Goal: Check status: Check status

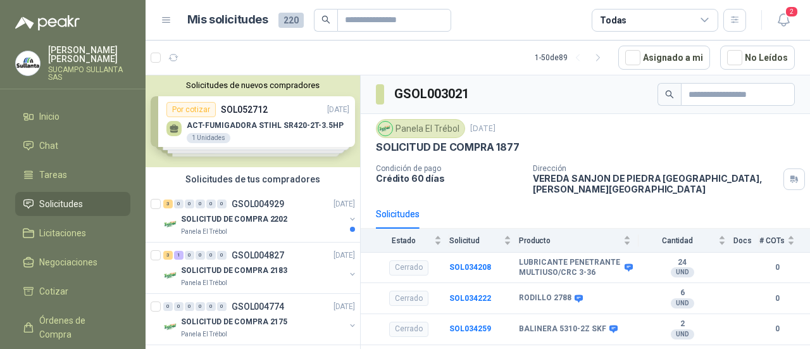
scroll to position [20, 0]
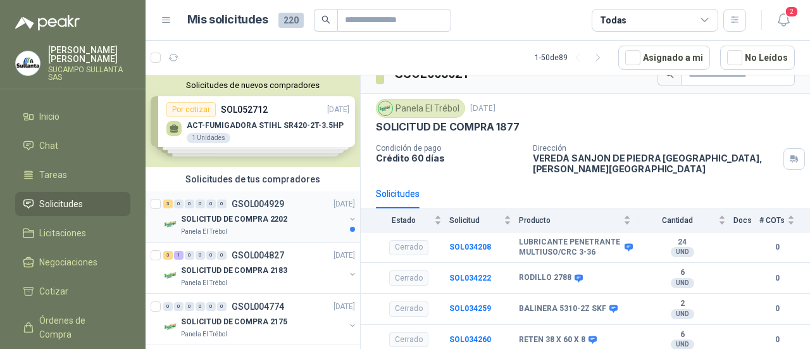
click at [257, 211] on div "SOLICITUD DE COMPRA 2202" at bounding box center [263, 218] width 164 height 15
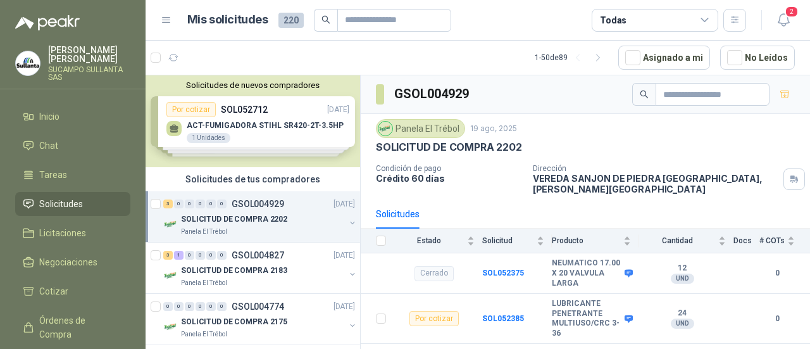
scroll to position [101, 0]
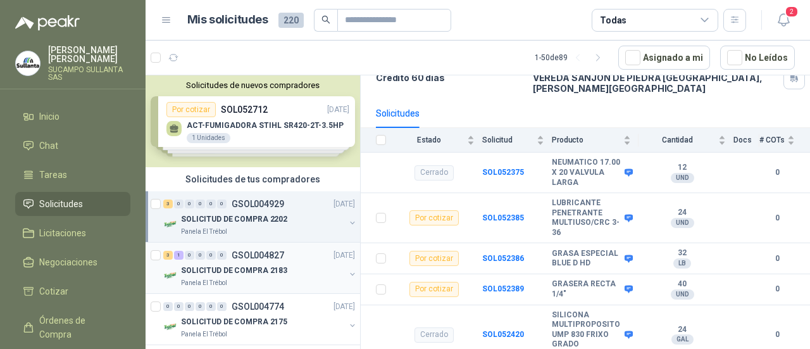
click at [281, 273] on p "SOLICITUD DE COMPRA 2183" at bounding box center [234, 270] width 106 height 12
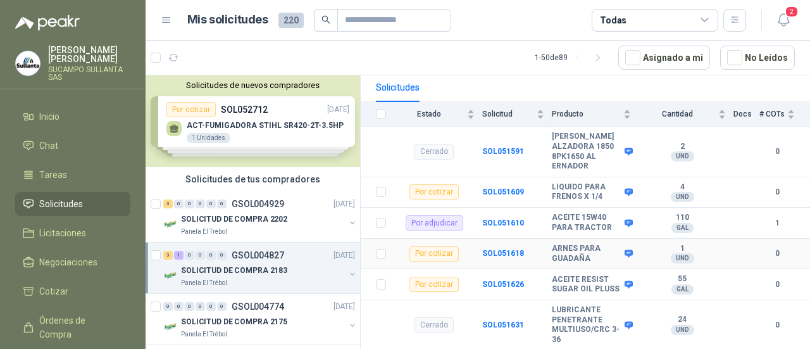
scroll to position [152, 0]
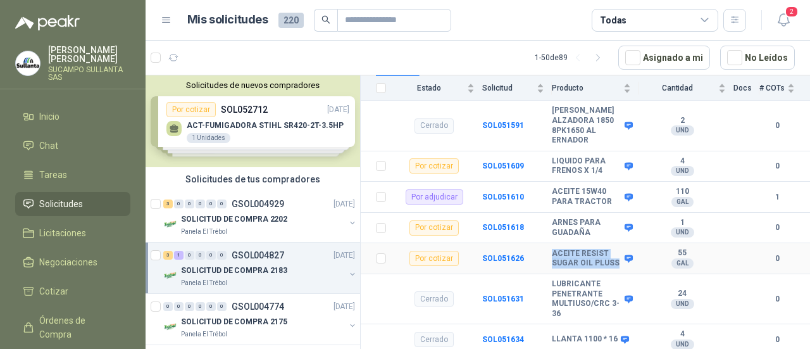
drag, startPoint x: 582, startPoint y: 264, endPoint x: 548, endPoint y: 244, distance: 39.7
click at [548, 244] on tr "Por cotizar SOL051626 ACEITE RESIST SUGAR OIL PLUSS 55 GAL  0" at bounding box center [585, 258] width 449 height 31
copy tr "ACEITE RESIST SUGAR OIL PLUSS"
click at [499, 337] on b "SOL051634" at bounding box center [503, 339] width 42 height 9
click at [502, 337] on b "SOL051634" at bounding box center [503, 339] width 42 height 9
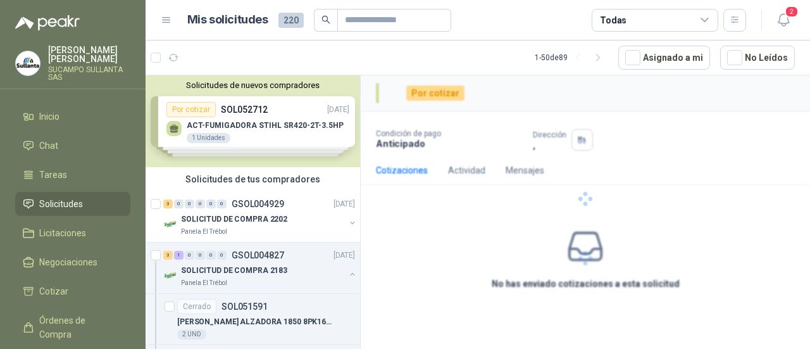
click at [497, 336] on div "Por cotizar Condición de pago Anticipado Dirección , Cotizaciones Actividad Men…" at bounding box center [585, 214] width 449 height 278
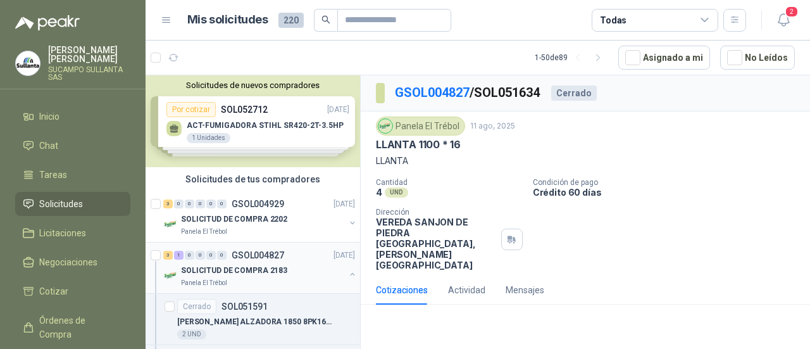
click at [232, 254] on p "GSOL004827" at bounding box center [258, 255] width 53 height 9
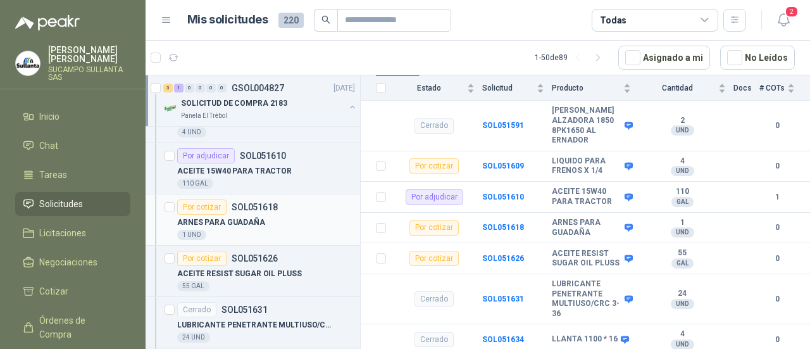
scroll to position [63, 0]
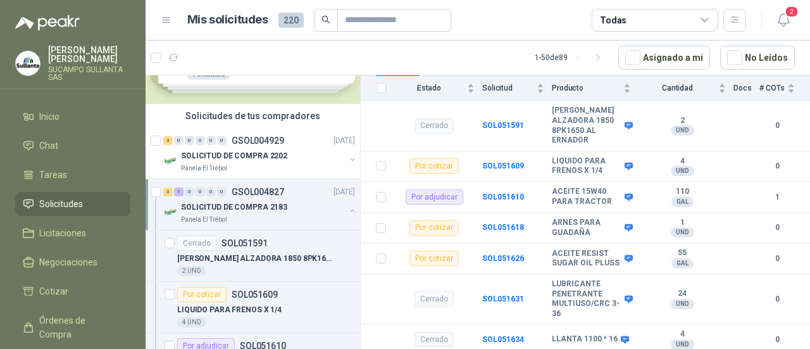
click at [253, 193] on p "GSOL004827" at bounding box center [258, 191] width 53 height 9
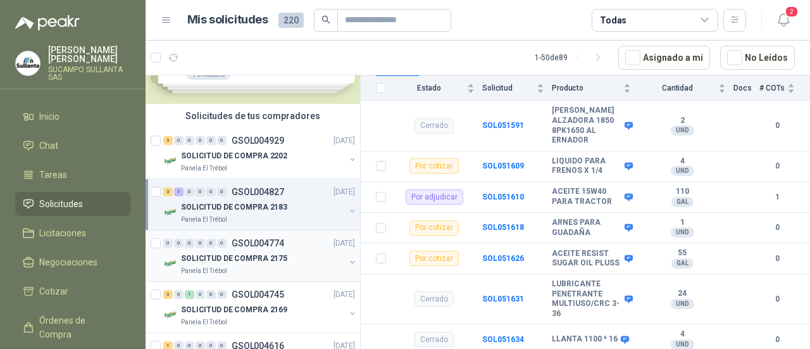
scroll to position [4, 0]
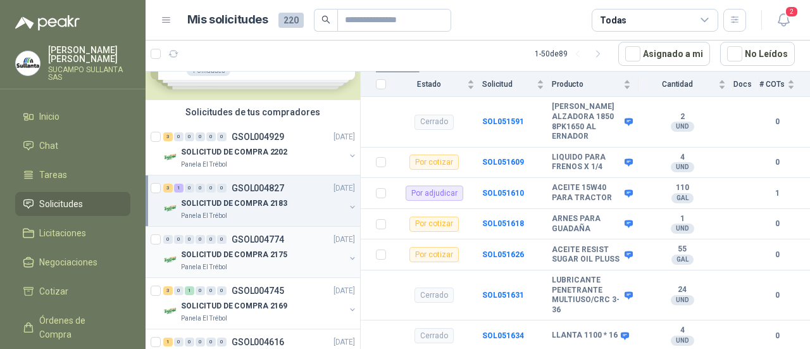
click at [264, 263] on div "Panela El Trébol" at bounding box center [263, 267] width 164 height 10
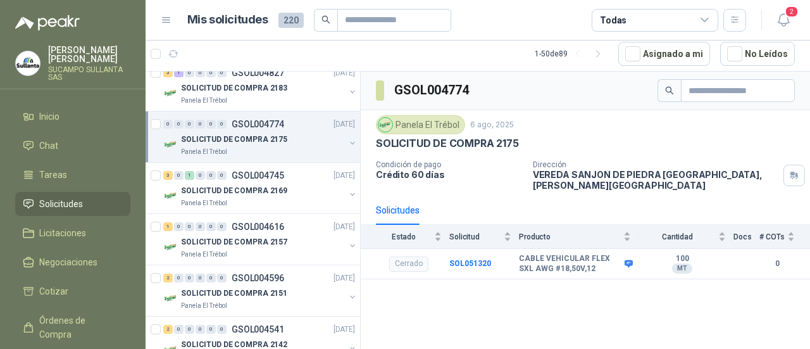
scroll to position [253, 0]
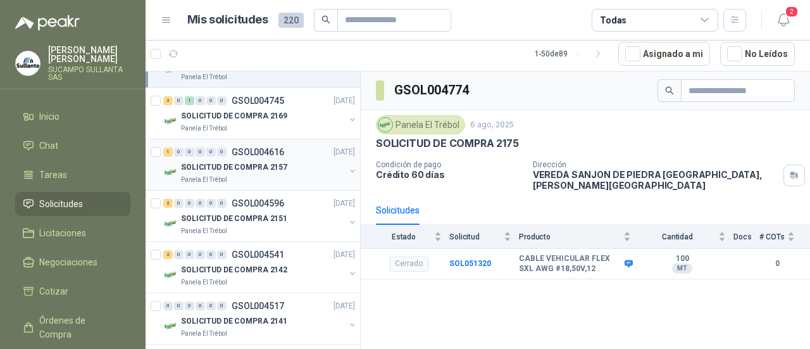
click at [270, 161] on p "SOLICITUD DE COMPRA 2157" at bounding box center [234, 167] width 106 height 12
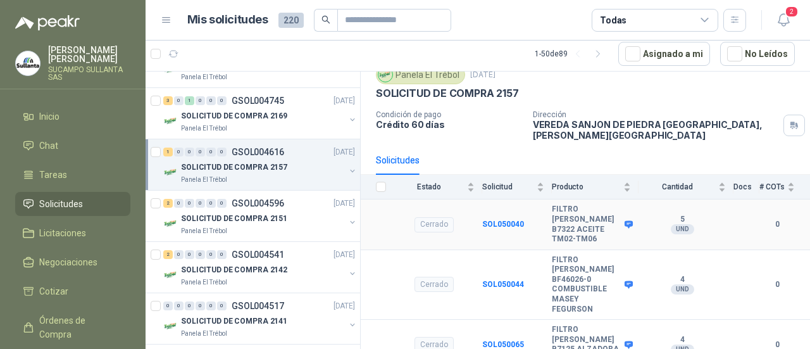
scroll to position [110, 0]
